Goal: Transaction & Acquisition: Purchase product/service

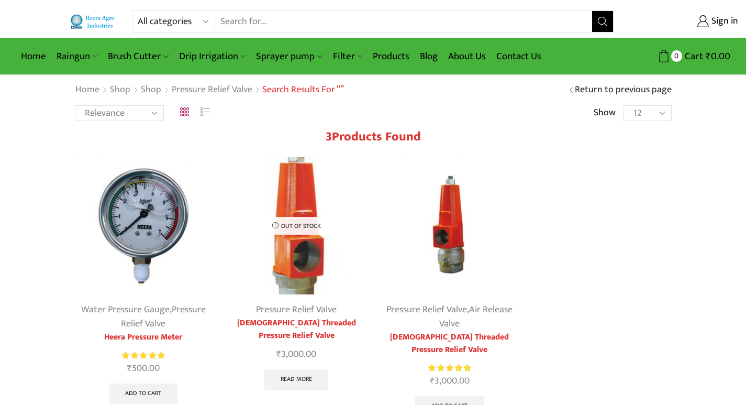
click at [210, 21] on select "All categories Accessories Air Release Valve Brush Cutter Domestic Use Drip Irr…" at bounding box center [176, 21] width 77 height 21
click at [138, 11] on select "All categories Accessories Air Release Valve Brush Cutter Domestic Use Drip Irr…" at bounding box center [176, 21] width 77 height 21
click at [175, 20] on select "All categories Accessories Air Release Valve Brush Cutter Domestic Use Drip Irr…" at bounding box center [159, 21] width 43 height 21
select select "fogger"
click at [138, 11] on select "All categories Accessories Air Release Valve Brush Cutter Domestic Use Drip Irr…" at bounding box center [159, 21] width 43 height 21
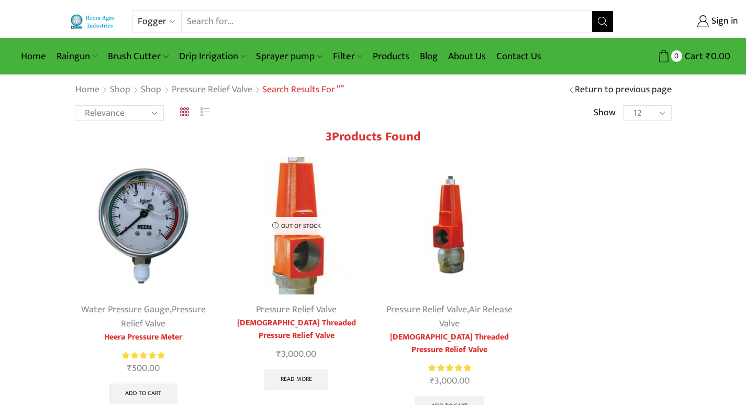
click at [599, 18] on icon "Search button" at bounding box center [602, 21] width 9 height 9
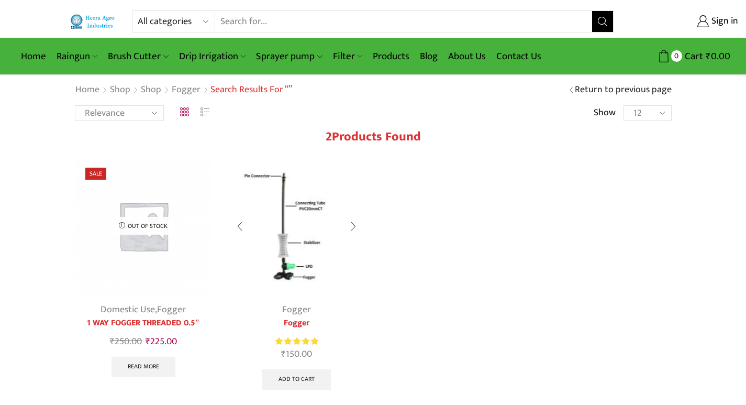
click at [350, 228] on div at bounding box center [353, 227] width 24 height 28
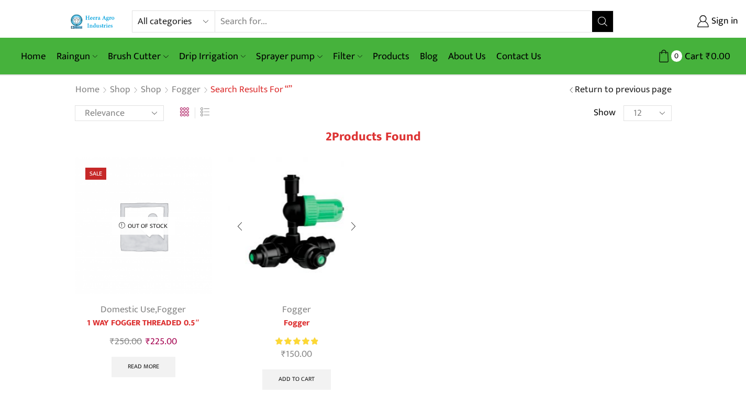
click at [240, 225] on div at bounding box center [240, 227] width 24 height 28
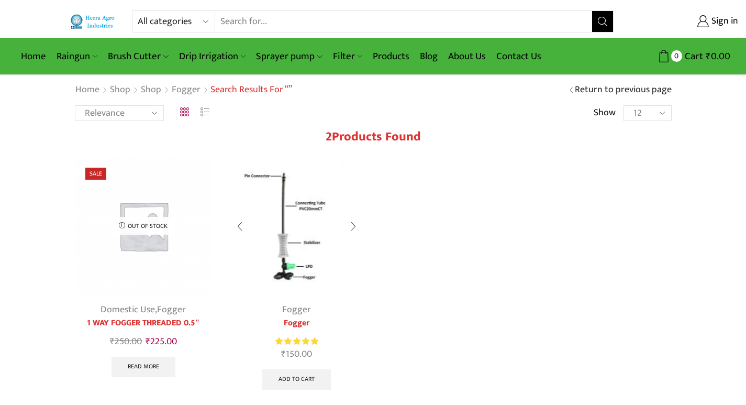
click at [284, 223] on img at bounding box center [297, 226] width 138 height 138
